Goal: Information Seeking & Learning: Find specific fact

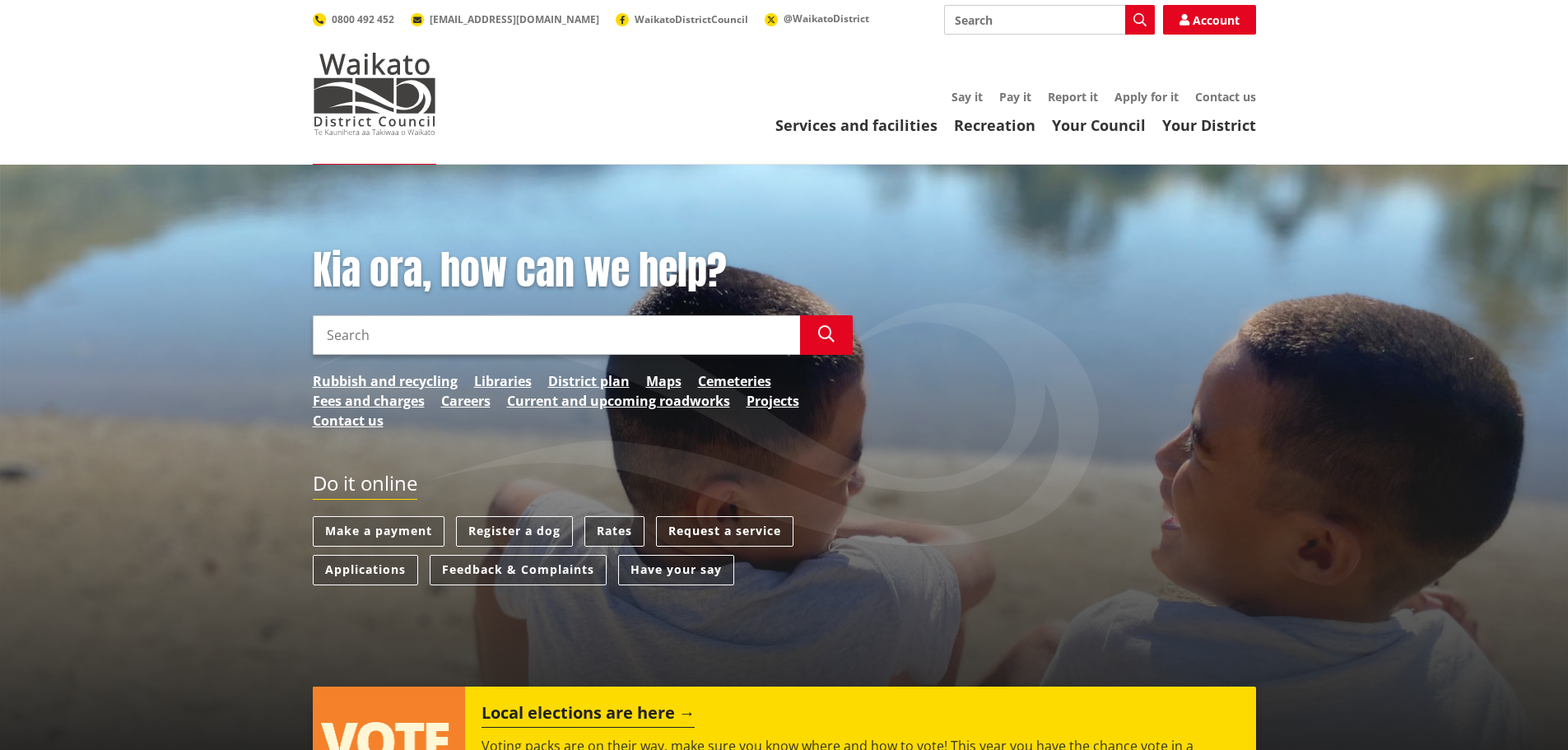
click at [617, 525] on link "Rates" at bounding box center [614, 531] width 60 height 31
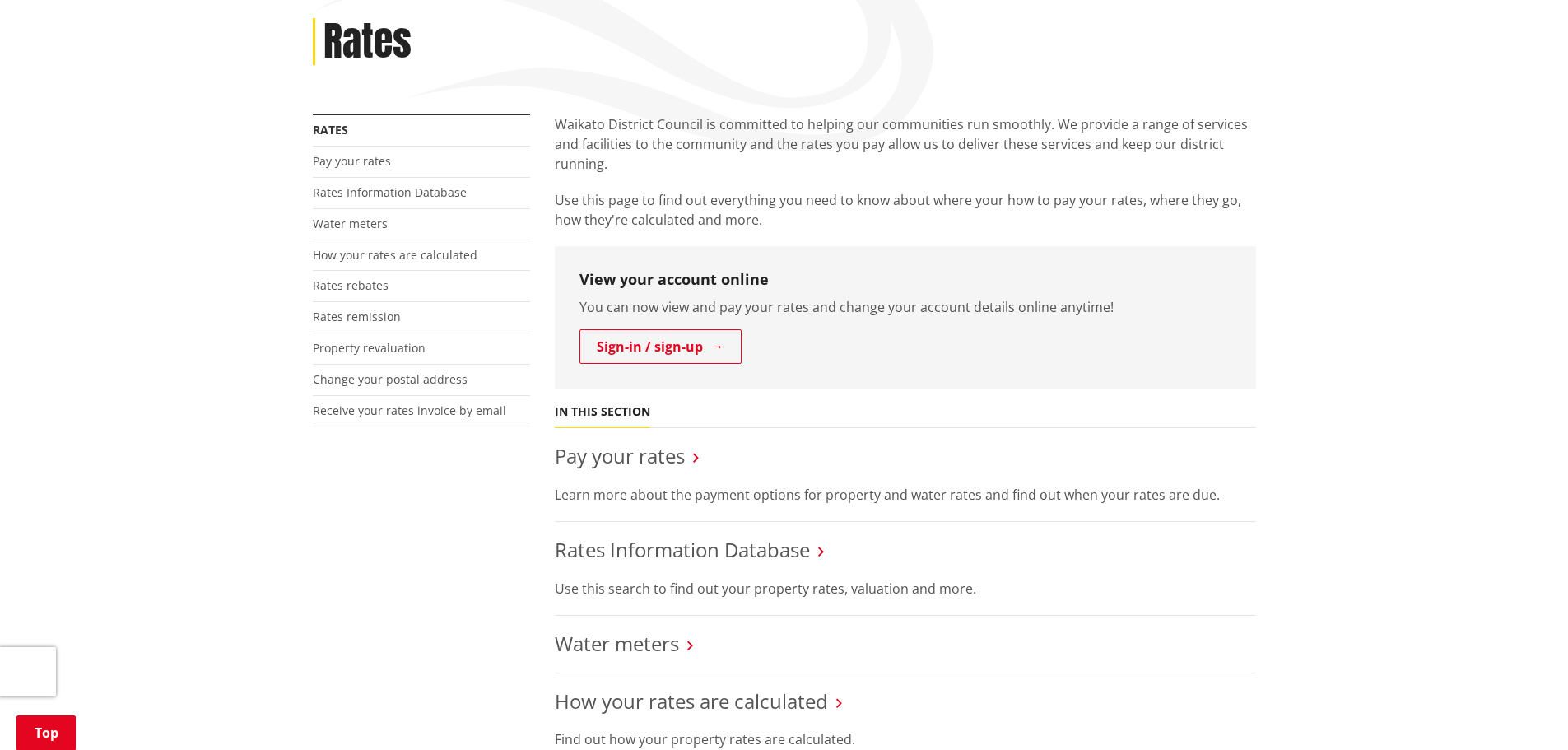
scroll to position [247, 0]
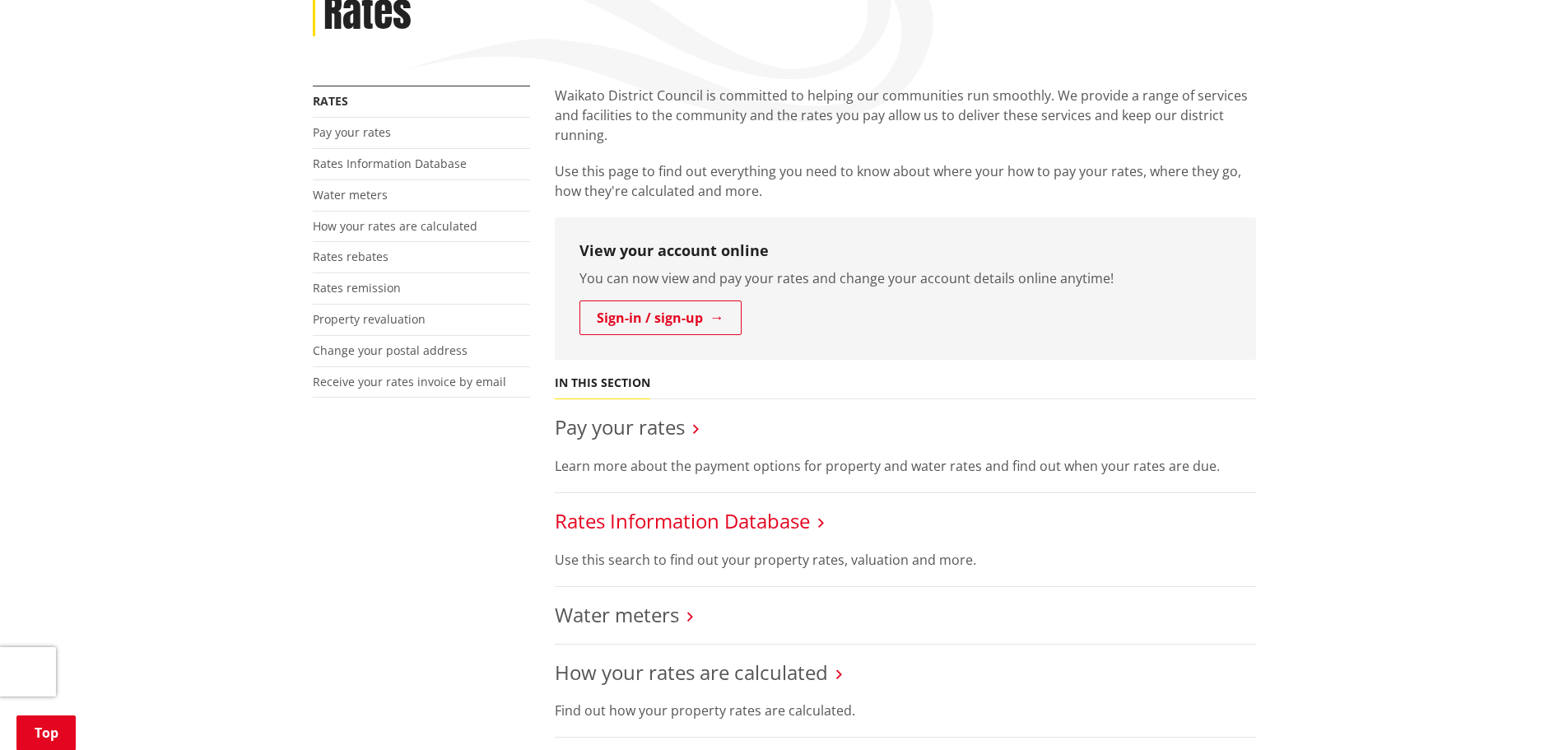
click at [734, 521] on link "Rates Information Database" at bounding box center [682, 520] width 255 height 27
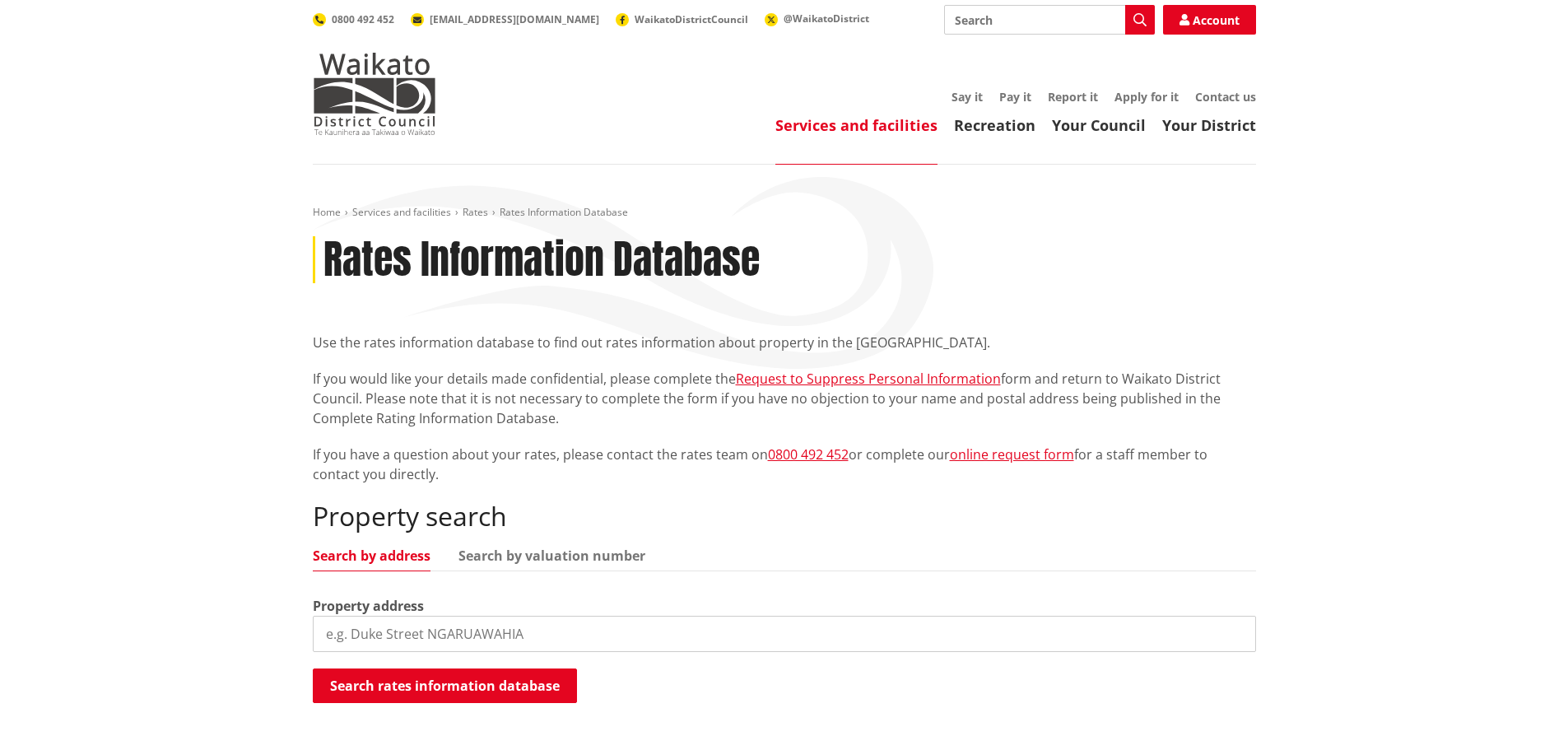
click at [514, 633] on input "search" at bounding box center [784, 634] width 943 height 36
paste input "2 Kowhai Place Te Kauwhata 3710"
type input "2 Kowhai Place"
click at [448, 683] on button "Search rates information database" at bounding box center [445, 685] width 265 height 34
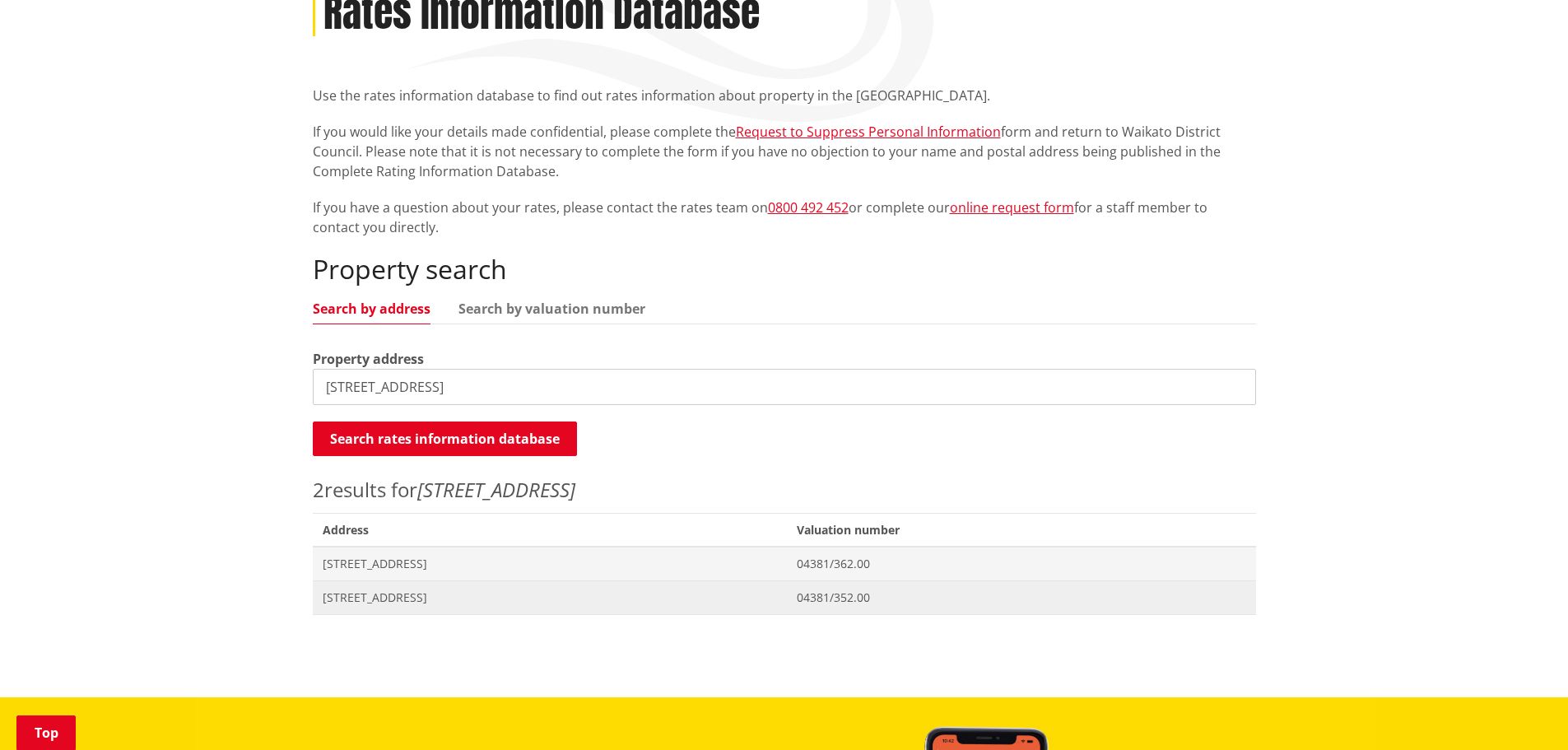
click at [416, 597] on span "2 Kowhai Place TE KAUWHATA" at bounding box center [550, 597] width 455 height 17
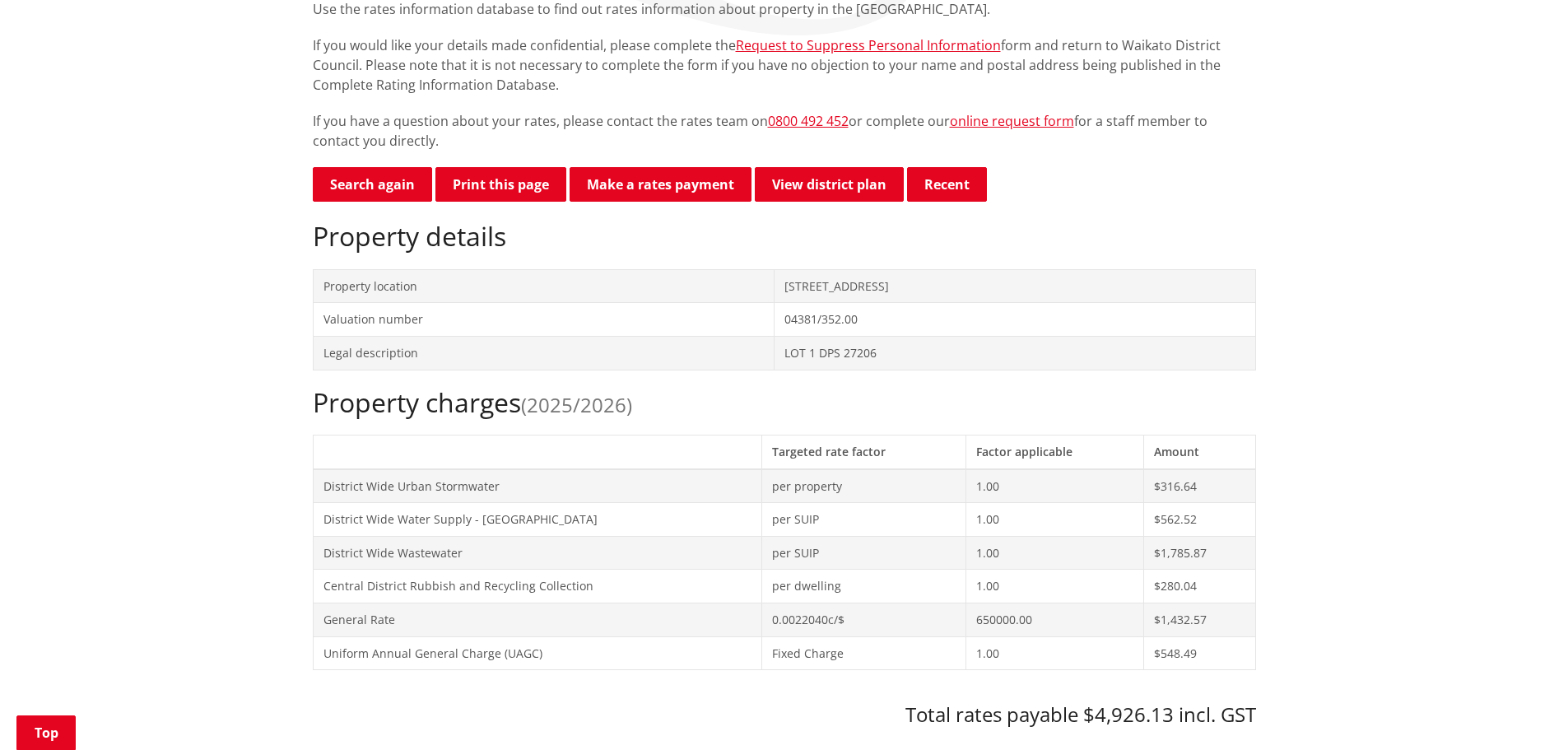
scroll to position [494, 0]
